Goal: Use online tool/utility: Use online tool/utility

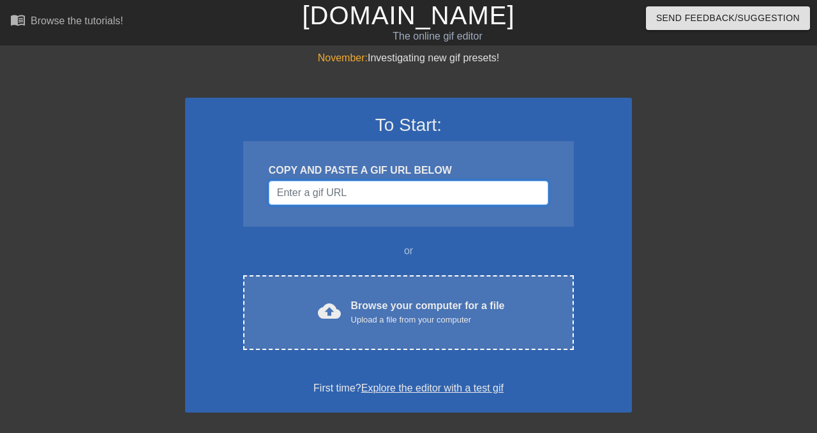
click at [389, 190] on input "Username" at bounding box center [409, 193] width 280 height 24
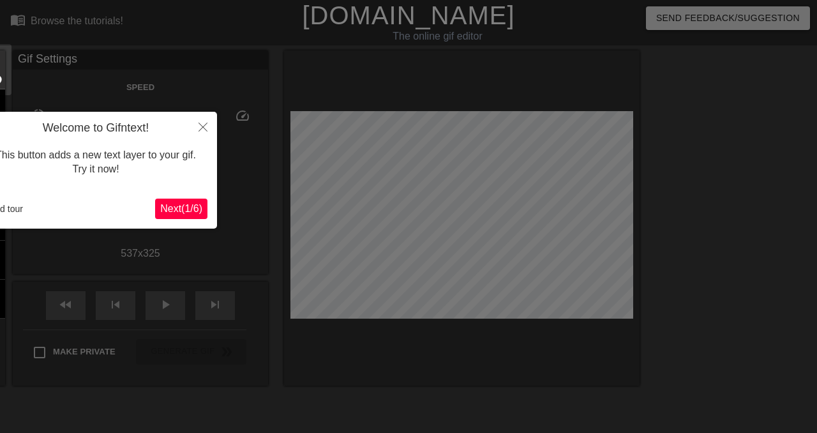
scroll to position [31, 0]
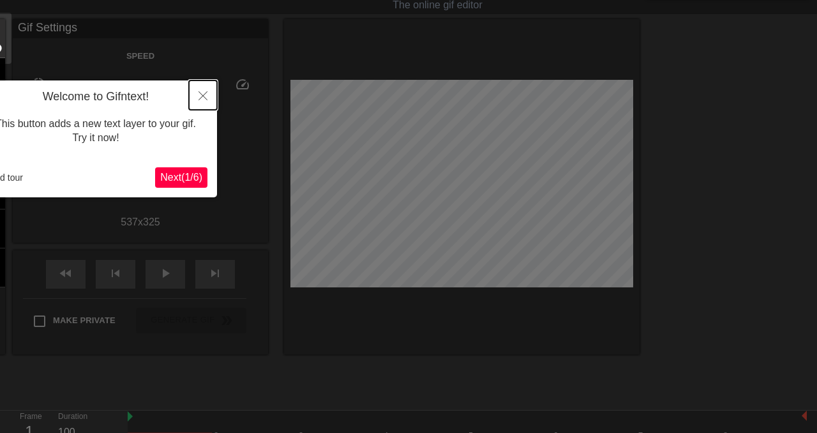
click at [202, 91] on icon "Close" at bounding box center [203, 95] width 9 height 9
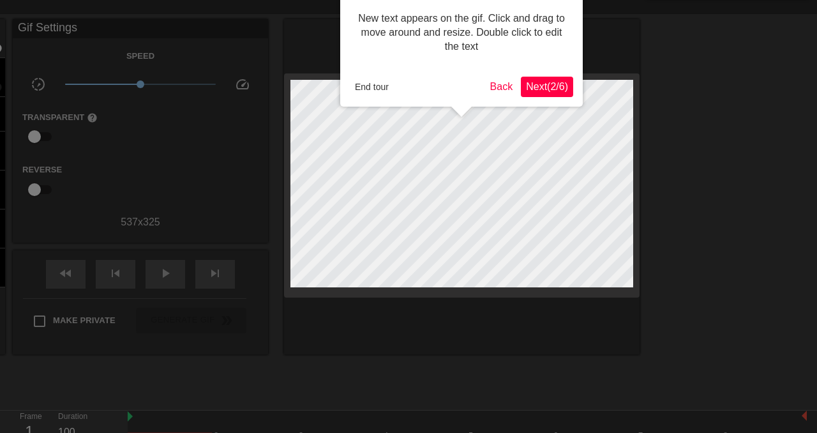
scroll to position [0, 0]
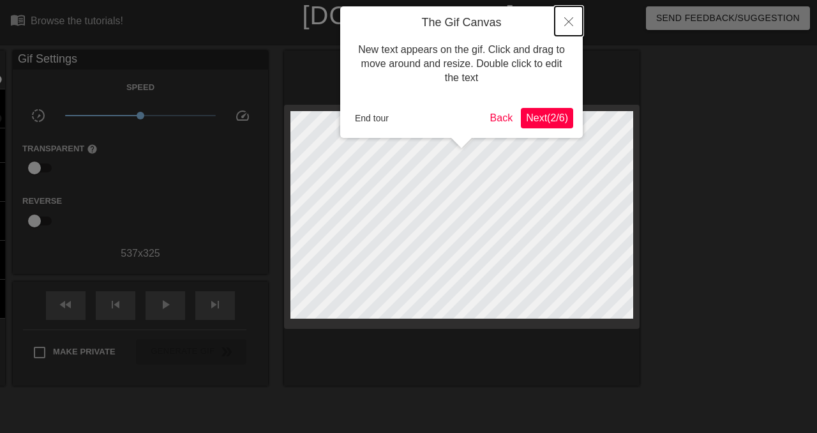
click at [567, 17] on button "Close" at bounding box center [569, 20] width 28 height 29
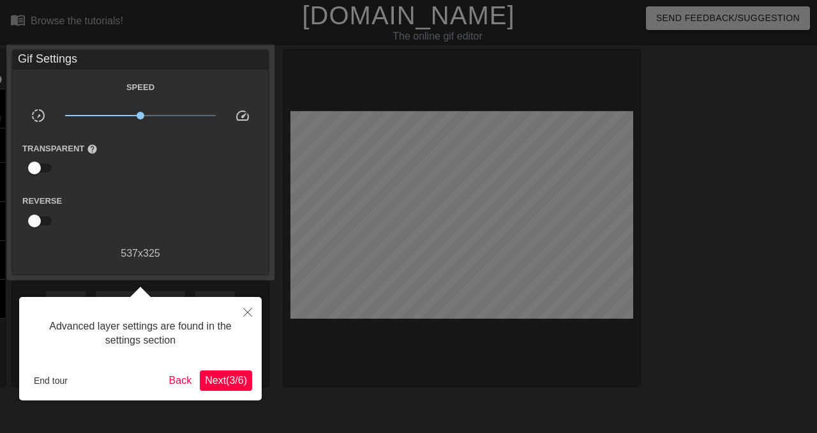
scroll to position [31, 0]
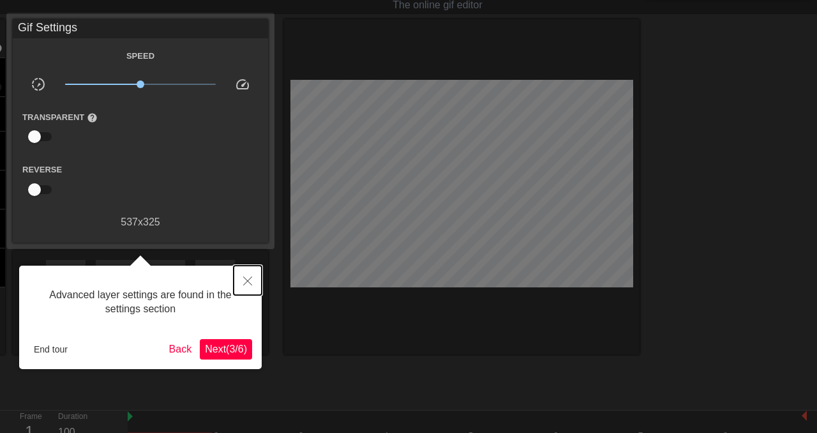
click at [250, 281] on icon "Close" at bounding box center [247, 280] width 9 height 9
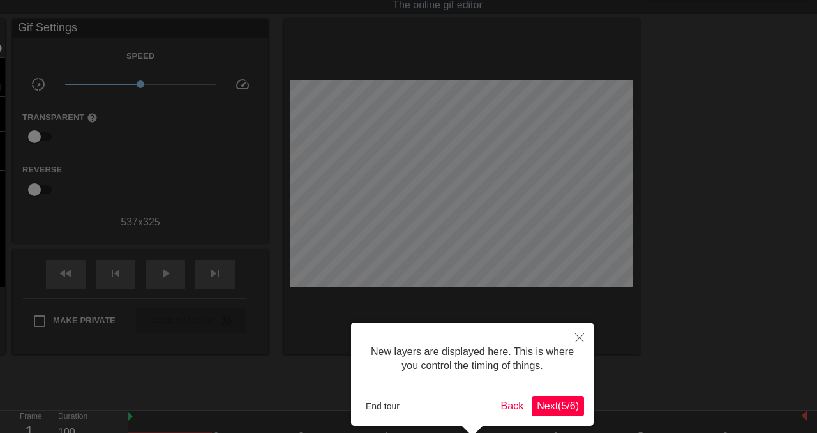
scroll to position [136, 0]
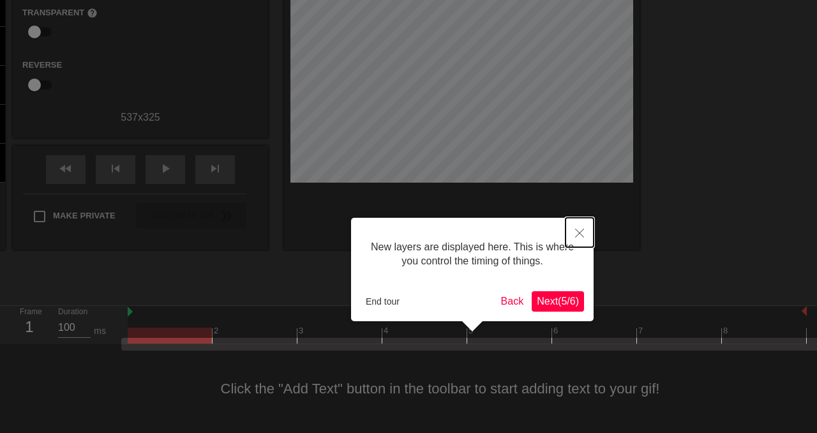
click at [580, 233] on icon "Close" at bounding box center [579, 233] width 9 height 9
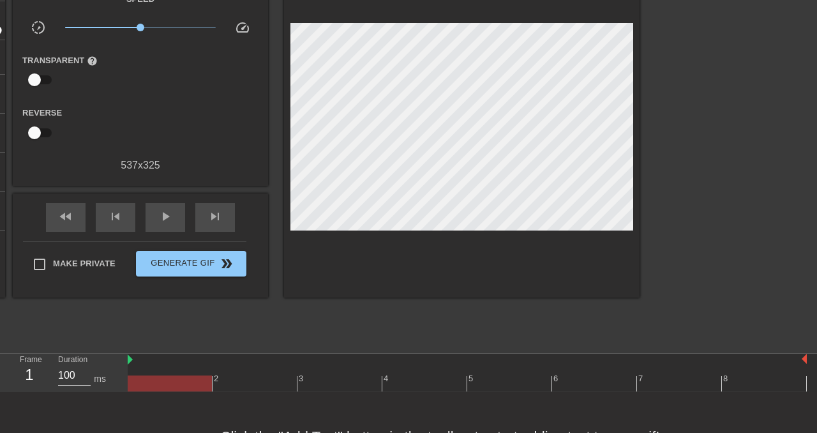
scroll to position [80, 0]
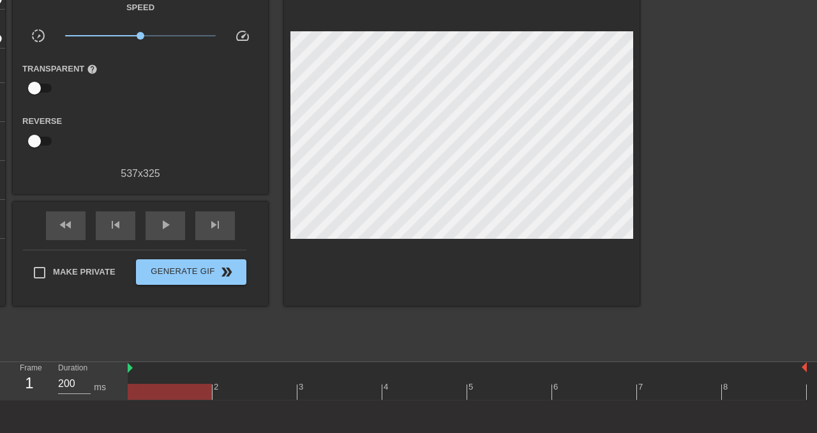
click at [244, 391] on div at bounding box center [467, 392] width 679 height 16
click at [325, 393] on div at bounding box center [467, 392] width 679 height 16
click at [410, 390] on div at bounding box center [467, 392] width 679 height 16
click at [590, 385] on div at bounding box center [467, 392] width 679 height 16
click at [521, 389] on div at bounding box center [467, 392] width 679 height 16
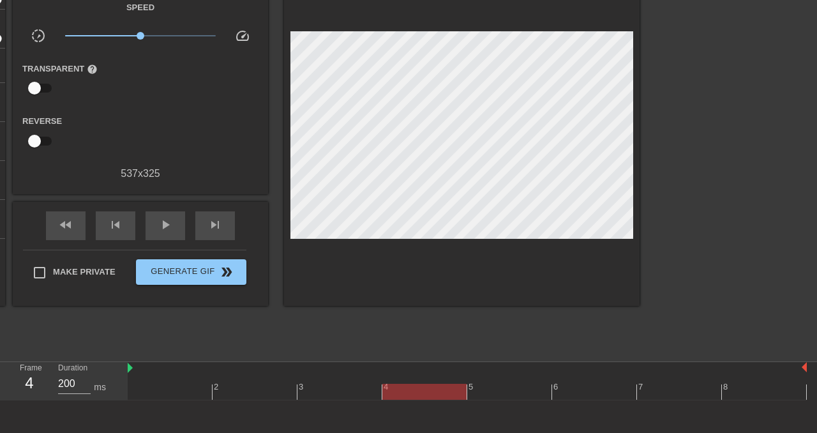
click at [433, 387] on div at bounding box center [467, 392] width 679 height 16
click at [336, 389] on div at bounding box center [467, 392] width 679 height 16
type input "200"
click at [440, 387] on div at bounding box center [467, 392] width 679 height 16
click at [42, 89] on input "checkbox" at bounding box center [34, 88] width 73 height 24
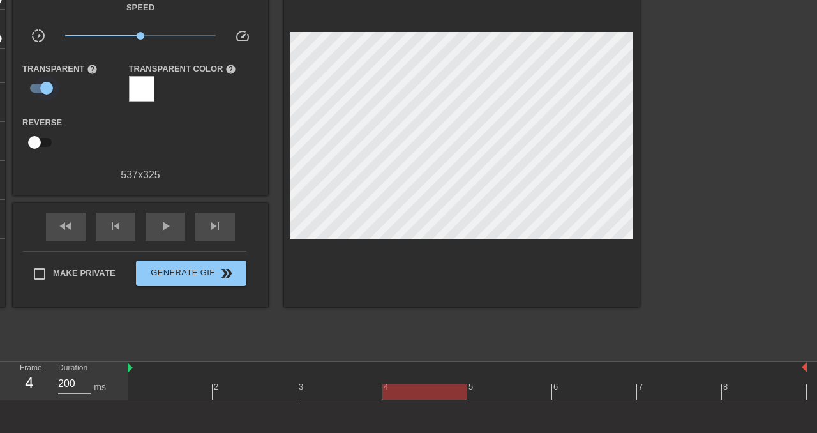
click at [42, 89] on input "checkbox" at bounding box center [46, 88] width 73 height 24
checkbox input "false"
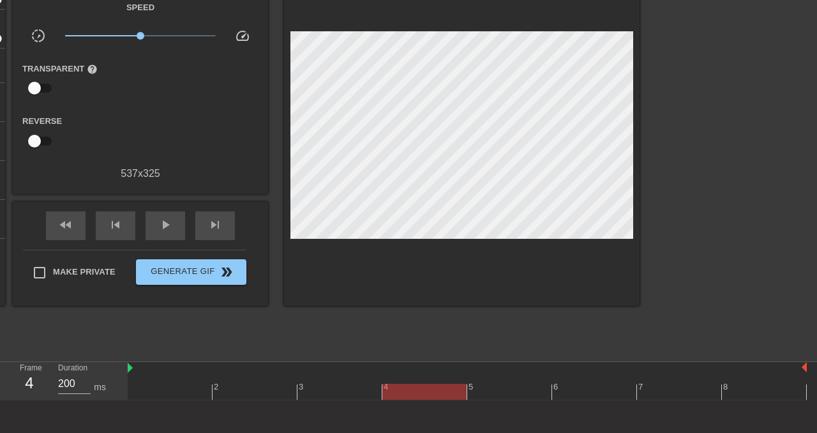
click at [566, 395] on div at bounding box center [467, 392] width 679 height 16
